Goal: Information Seeking & Learning: Find specific fact

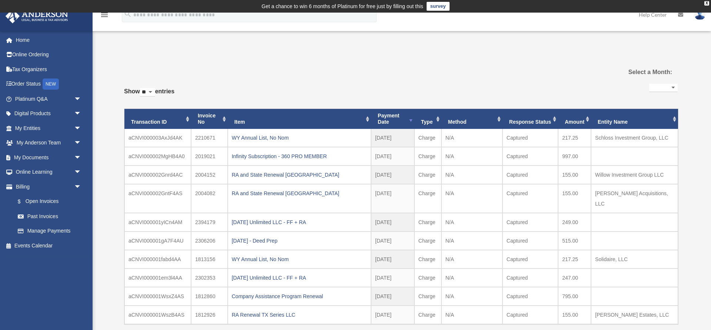
select select
click at [76, 98] on span "arrow_drop_down" at bounding box center [81, 99] width 15 height 15
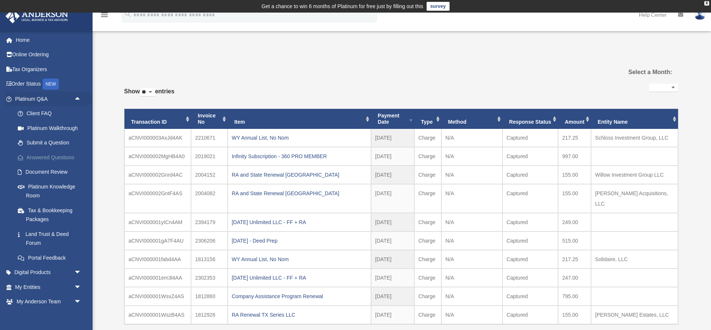
click at [37, 156] on link "Answered Questions" at bounding box center [51, 157] width 82 height 15
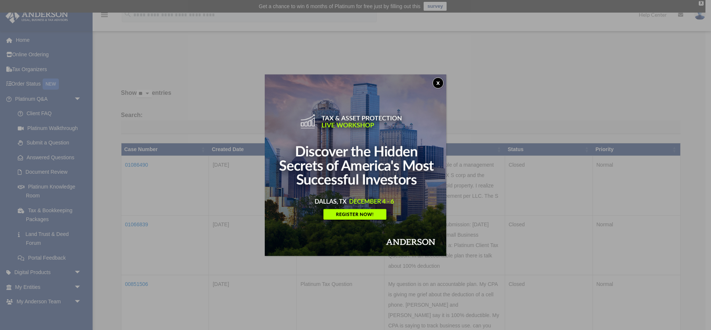
click at [438, 83] on button "x" at bounding box center [438, 82] width 11 height 11
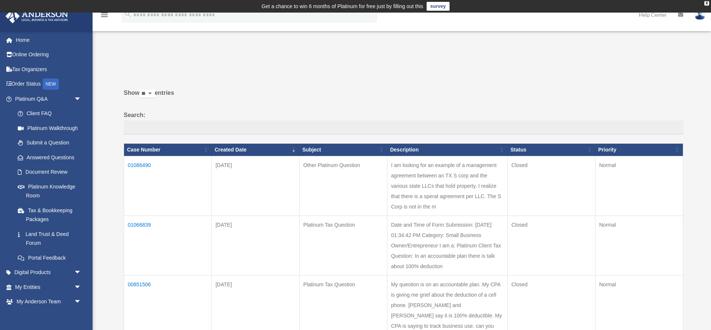
click at [141, 235] on td "01066839" at bounding box center [168, 246] width 88 height 60
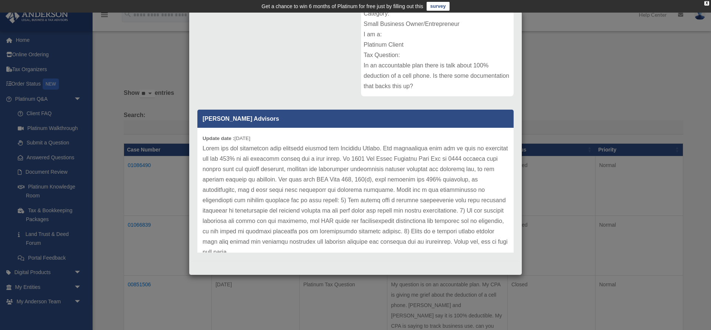
scroll to position [20, 0]
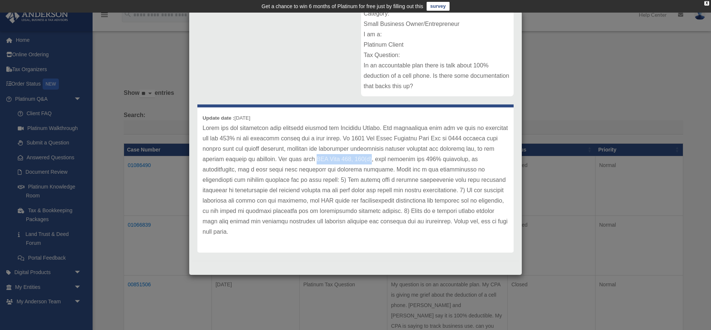
drag, startPoint x: 318, startPoint y: 159, endPoint x: 375, endPoint y: 159, distance: 57.1
click at [375, 159] on p at bounding box center [356, 180] width 306 height 114
copy p "IRS Code 162, 132(d)"
